Goal: Task Accomplishment & Management: Manage account settings

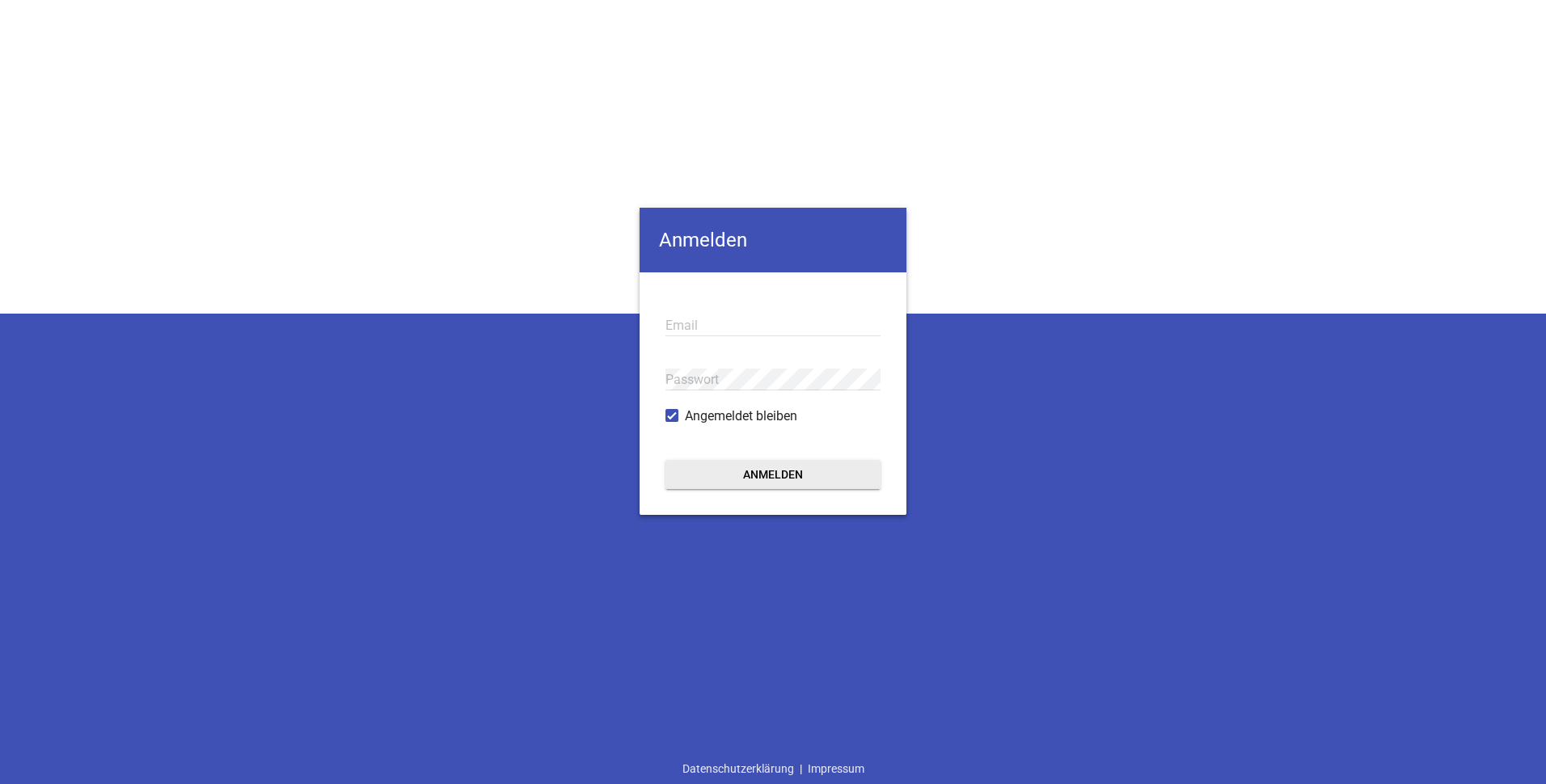
type input "info@goeppel-landtechnik.de"
click at [775, 478] on button "Anmelden" at bounding box center [773, 474] width 215 height 29
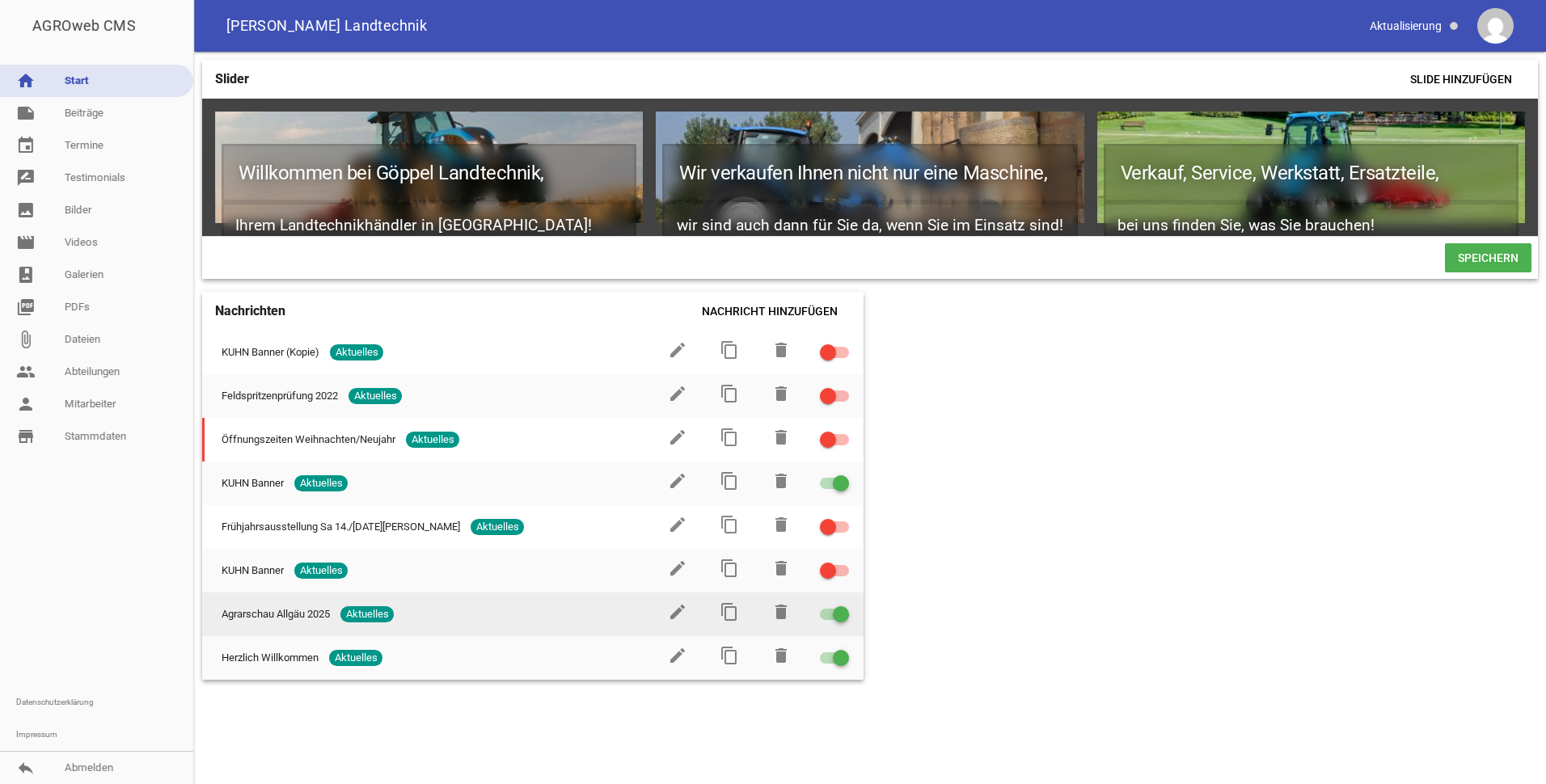
click at [838, 618] on span at bounding box center [842, 615] width 7 height 7
click at [844, 605] on input "checkbox" at bounding box center [844, 605] width 0 height 0
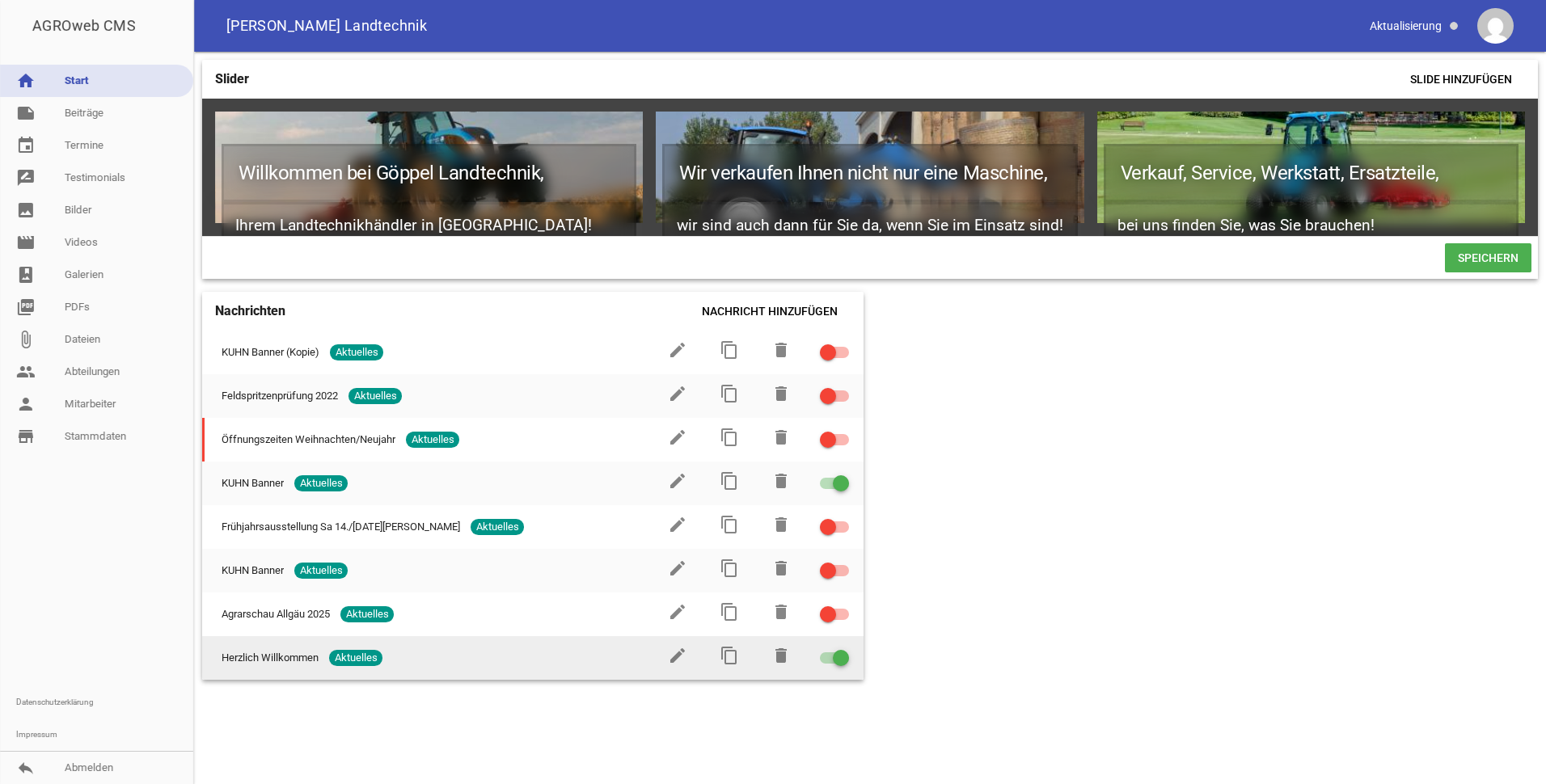
click at [361, 666] on span "Aktuelles" at bounding box center [356, 658] width 53 height 16
click at [727, 665] on icon "content_copy" at bounding box center [729, 655] width 20 height 20
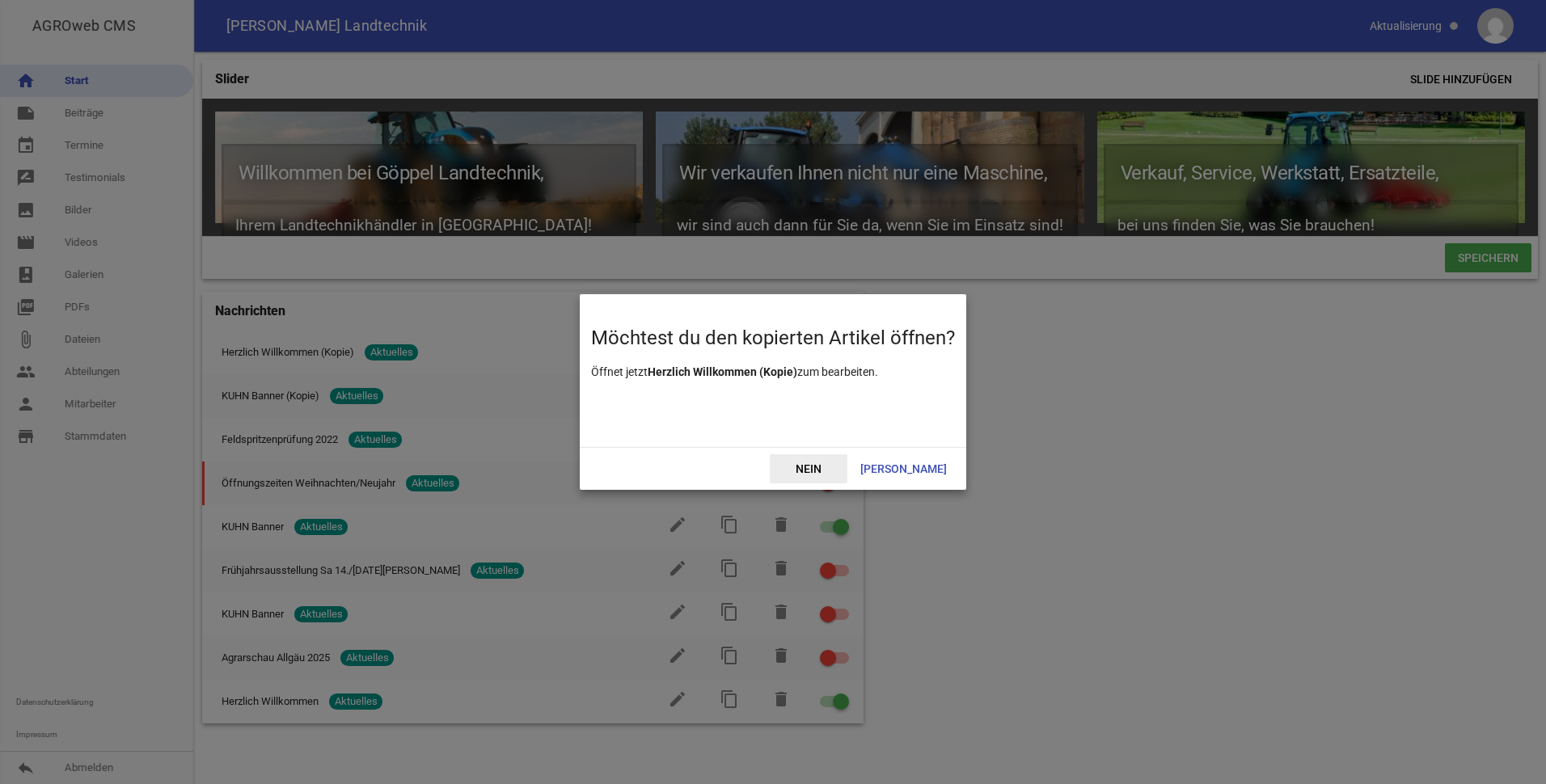
click at [841, 468] on span "Nein" at bounding box center [808, 469] width 77 height 29
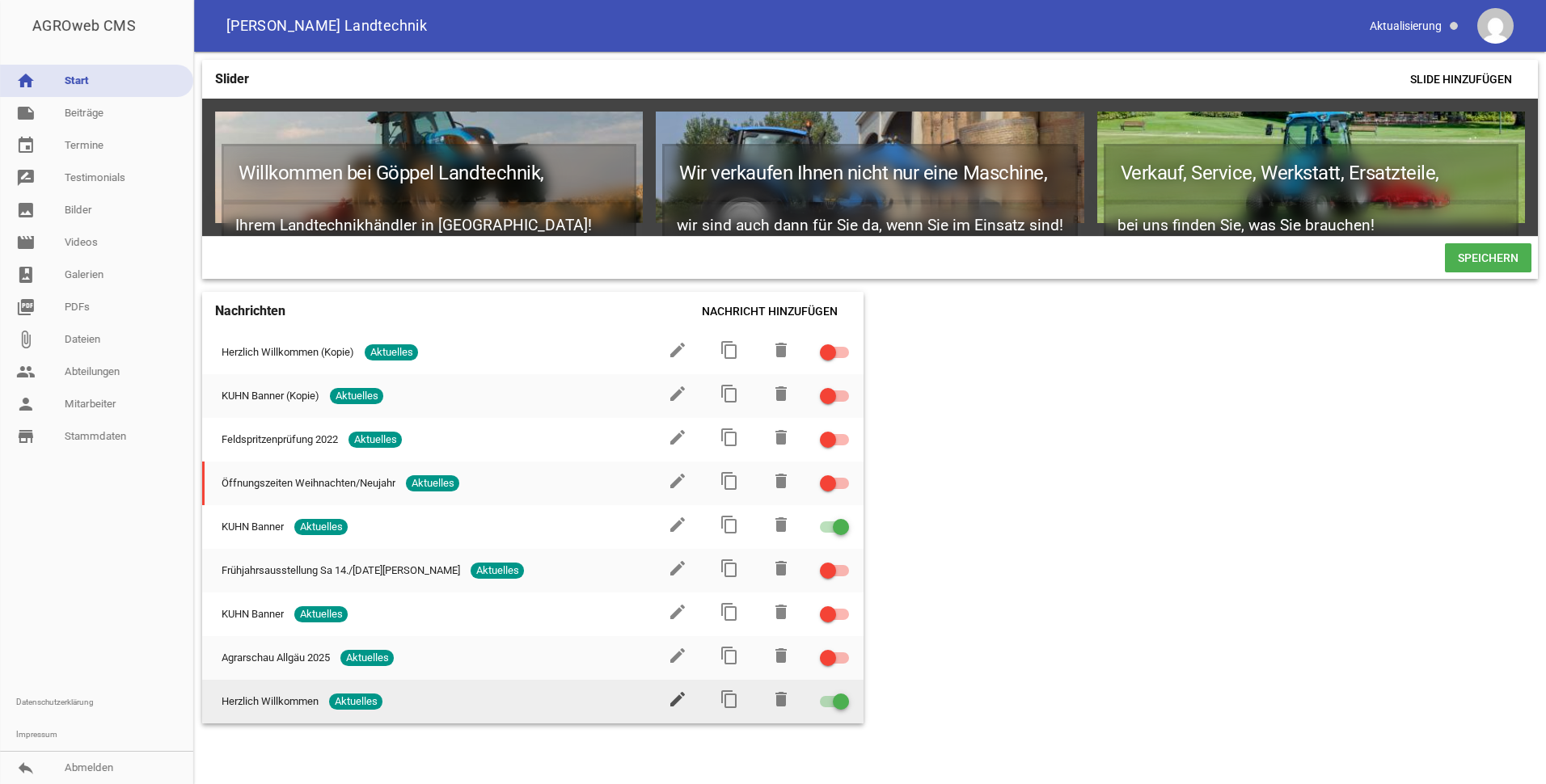
click at [675, 704] on icon "edit" at bounding box center [678, 699] width 20 height 20
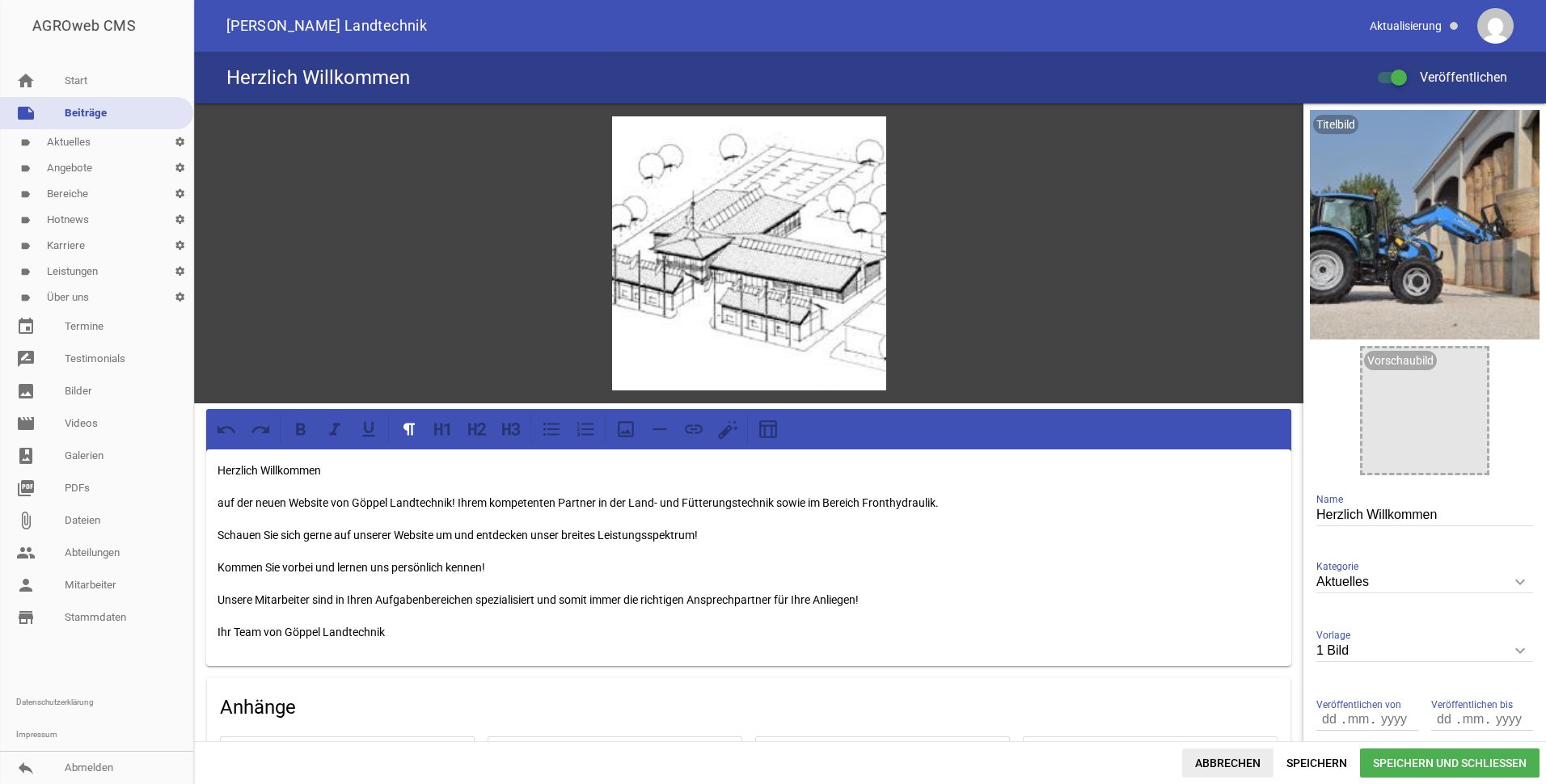
click at [1234, 757] on span "Abbrechen" at bounding box center [1228, 763] width 92 height 29
